Goal: Task Accomplishment & Management: Manage account settings

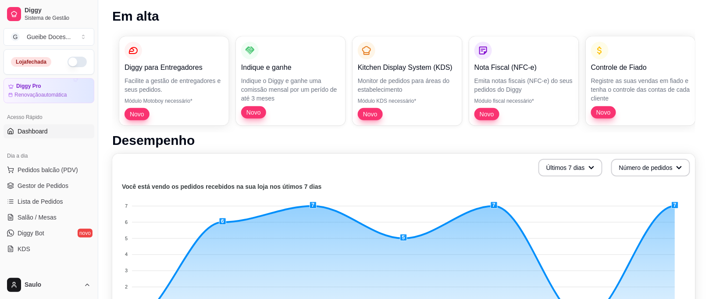
scroll to position [36, 0]
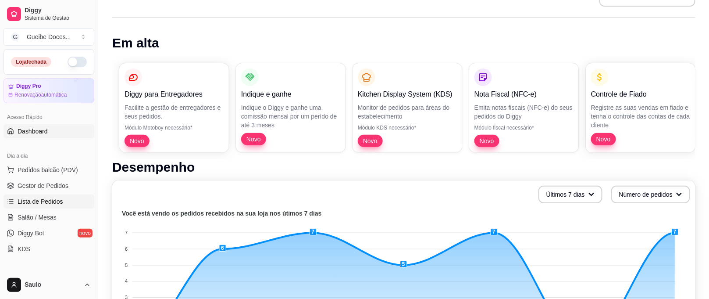
click at [64, 204] on link "Lista de Pedidos" at bounding box center [49, 201] width 91 height 14
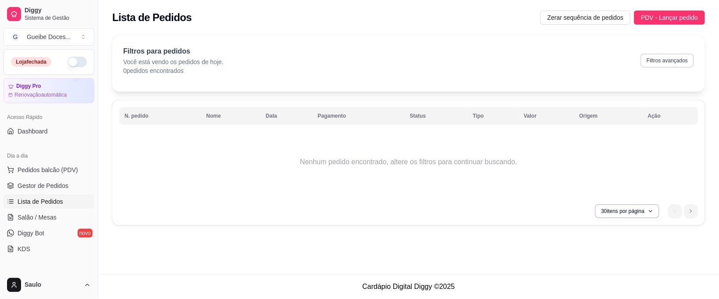
click at [655, 63] on button "Filtros avançados" at bounding box center [668, 61] width 54 height 14
select select "0"
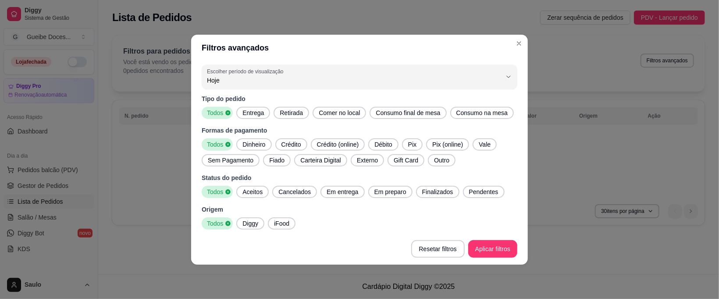
click at [257, 225] on span "Diggy" at bounding box center [250, 223] width 23 height 9
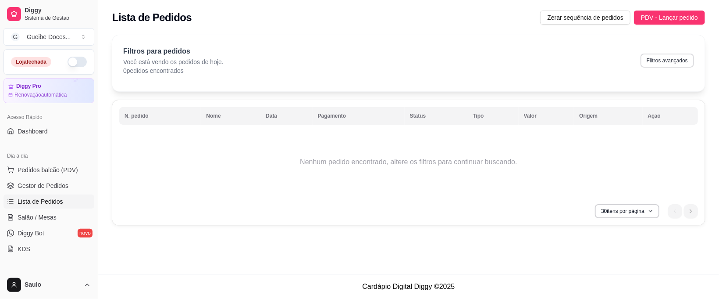
drag, startPoint x: 668, startPoint y: 68, endPoint x: 669, endPoint y: 63, distance: 4.9
click at [669, 63] on div "Filtros para pedidos Você está vendo os pedidos de hoje. 0 pedidos encontrados …" at bounding box center [408, 60] width 571 height 29
click at [665, 60] on button "Filtros avançados" at bounding box center [668, 61] width 54 height 14
select select "0"
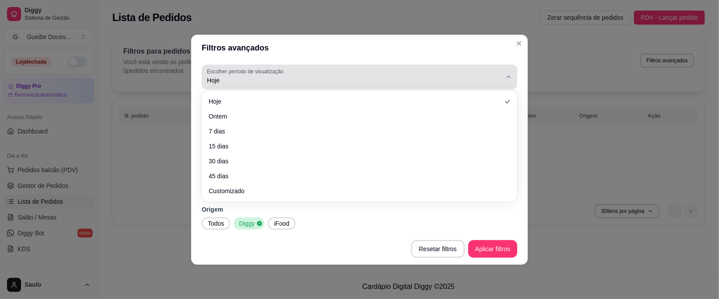
click at [498, 76] on span "Hoje" at bounding box center [354, 80] width 295 height 9
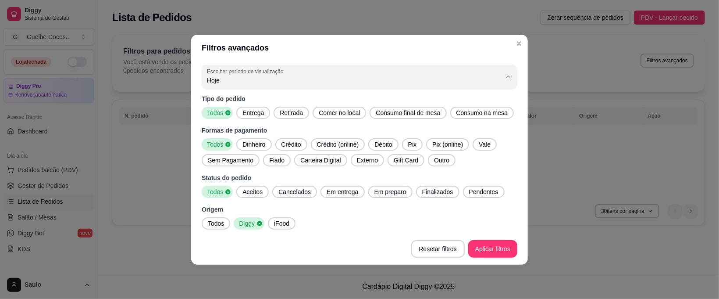
click at [244, 186] on span "Customizado" at bounding box center [355, 187] width 281 height 8
type input "-1"
select select "-1"
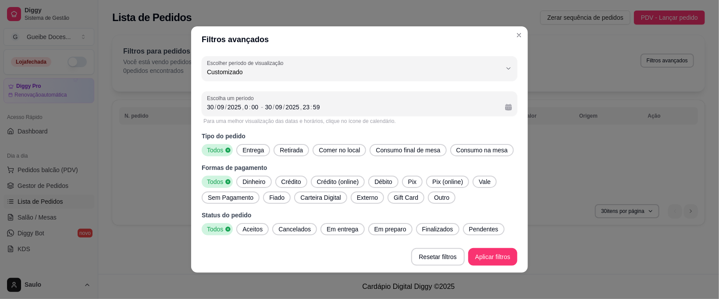
scroll to position [8, 0]
click at [233, 103] on div "2025" at bounding box center [234, 107] width 15 height 9
click at [214, 107] on div "/" at bounding box center [216, 107] width 4 height 9
click at [214, 105] on div "/" at bounding box center [216, 107] width 4 height 9
click at [206, 109] on div "30" at bounding box center [210, 107] width 9 height 9
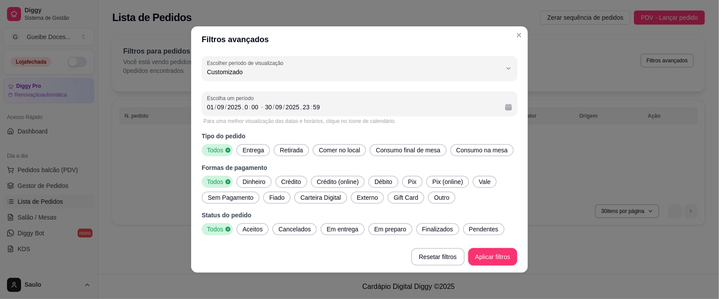
click at [483, 132] on p "Tipo do pedido" at bounding box center [360, 136] width 316 height 9
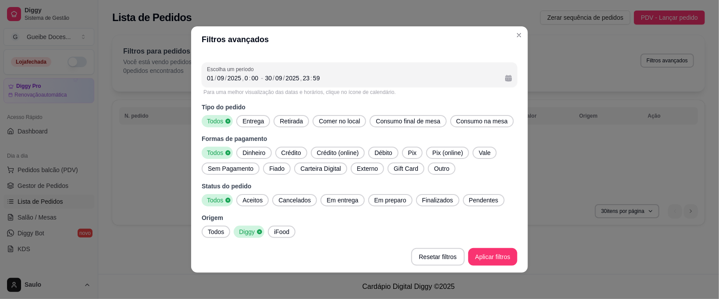
click at [215, 230] on span "Todos" at bounding box center [215, 231] width 23 height 9
click at [247, 233] on span "Diggy" at bounding box center [250, 231] width 23 height 9
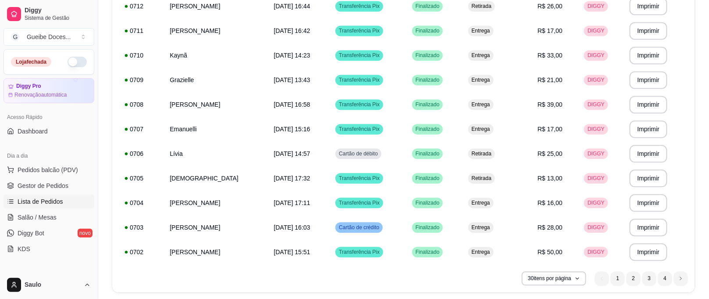
scroll to position [628, 0]
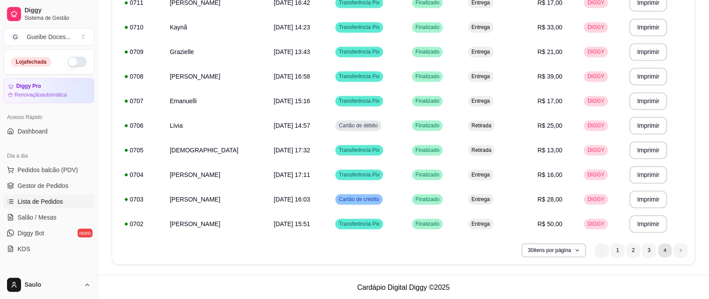
click at [665, 251] on li "4" at bounding box center [666, 250] width 14 height 14
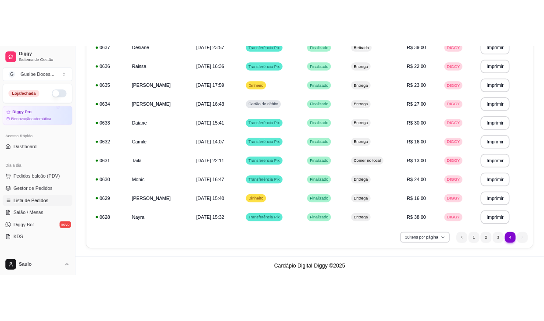
scroll to position [238, 0]
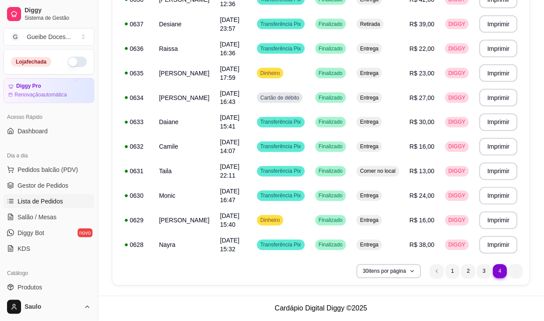
click at [263, 268] on div "30 itens por página 4 1 2 3 4" at bounding box center [321, 272] width 404 height 14
click at [278, 276] on div "30 itens por página 4 1 2 3 4" at bounding box center [321, 272] width 404 height 14
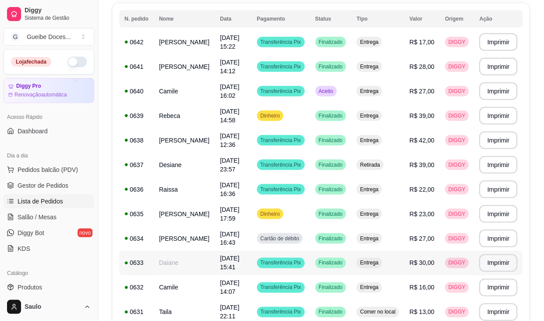
scroll to position [106, 0]
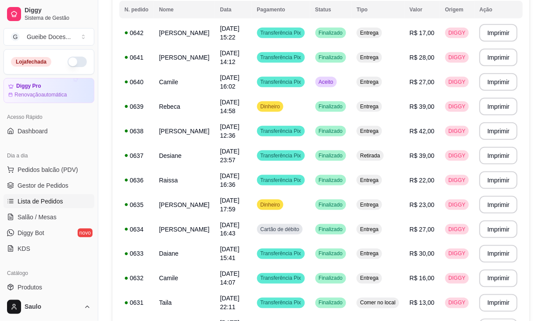
click at [535, 136] on div "**********" at bounding box center [321, 176] width 446 height 504
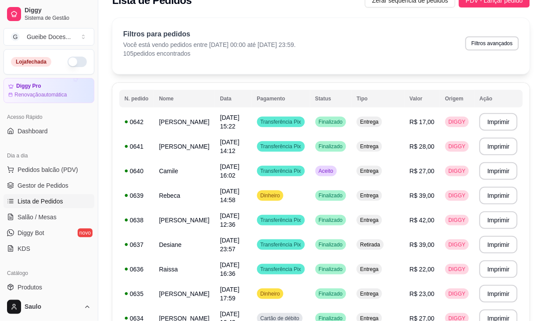
scroll to position [10, 0]
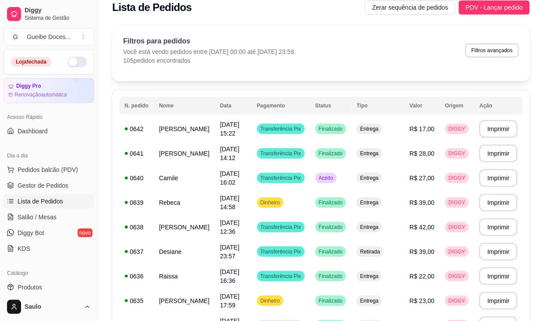
click at [304, 10] on div "Lista de Pedidos Zerar sequência de pedidos PDV - Lançar pedido" at bounding box center [321, 7] width 418 height 14
click at [312, 17] on div "Lista de Pedidos Zerar sequência de pedidos PDV - Lançar pedido" at bounding box center [321, 5] width 446 height 30
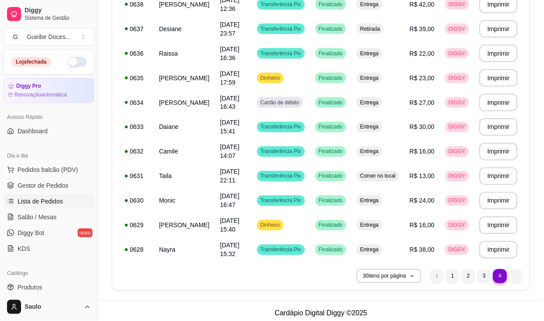
scroll to position [238, 0]
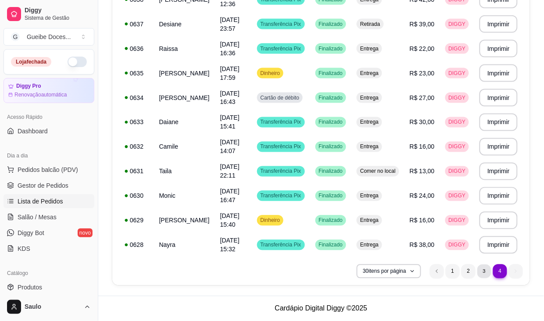
click at [484, 271] on li "3" at bounding box center [484, 272] width 14 height 14
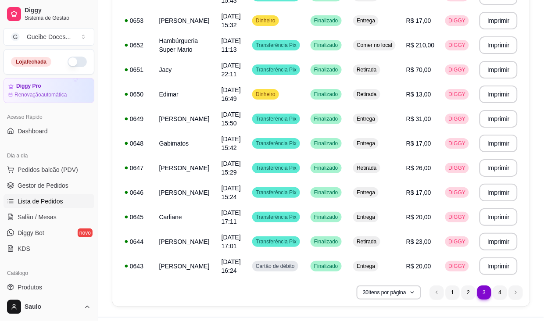
scroll to position [606, 0]
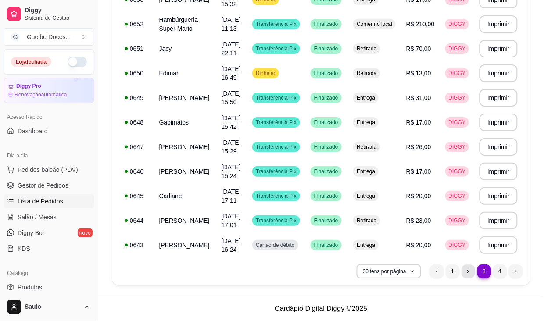
click at [467, 275] on li "2" at bounding box center [469, 272] width 14 height 14
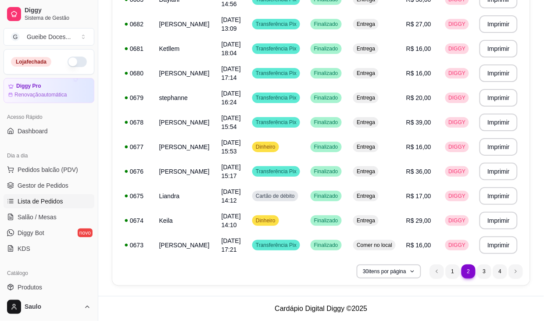
click at [273, 276] on div "30 itens por página 2 1 2 3 4" at bounding box center [321, 272] width 404 height 14
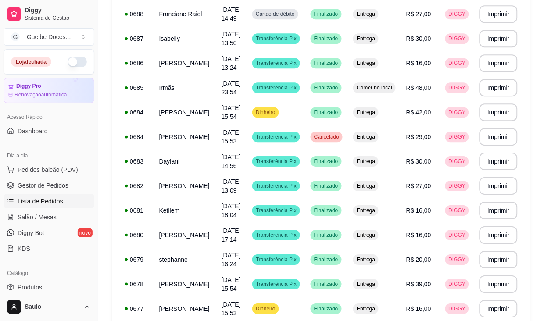
scroll to position [443, 0]
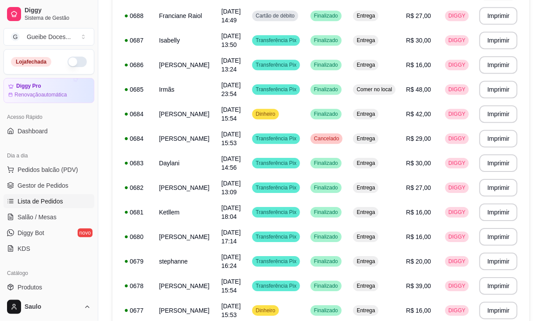
click at [541, 102] on div "**********" at bounding box center [321, 23] width 446 height 873
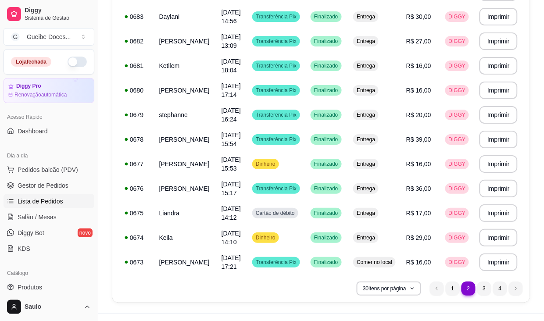
scroll to position [606, 0]
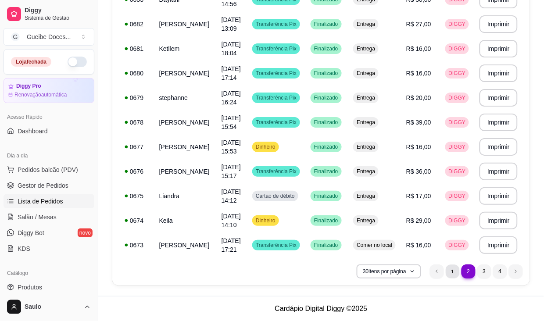
click at [453, 268] on li "1" at bounding box center [453, 272] width 14 height 14
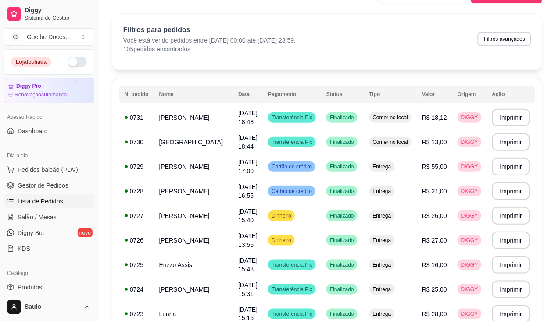
scroll to position [0, 0]
